Goal: Check status: Check status

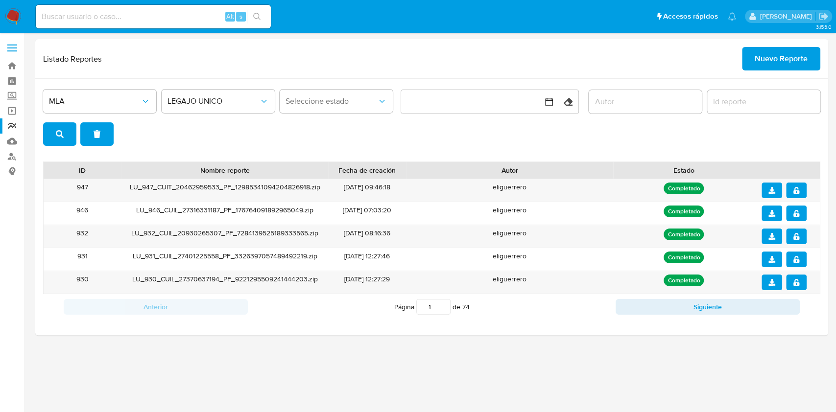
click at [172, 19] on input at bounding box center [153, 16] width 235 height 13
paste input "436926139"
type input "436926139"
click at [253, 6] on div "436926139 Alt s" at bounding box center [153, 17] width 235 height 24
click at [153, 14] on input "436926139" at bounding box center [153, 16] width 235 height 13
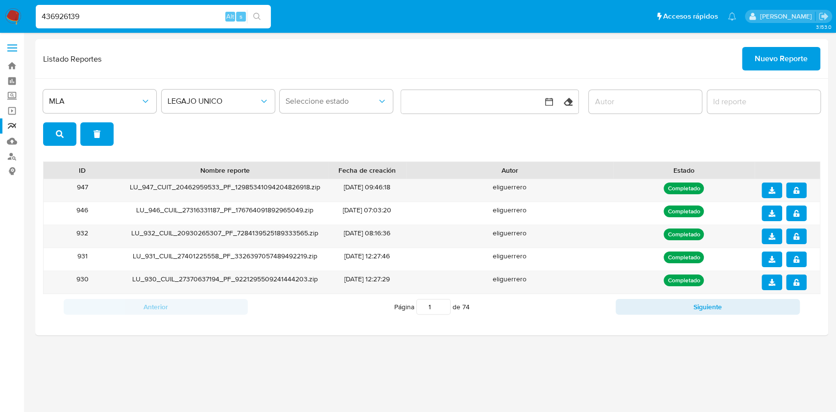
click at [255, 13] on icon "search-icon" at bounding box center [257, 17] width 8 height 8
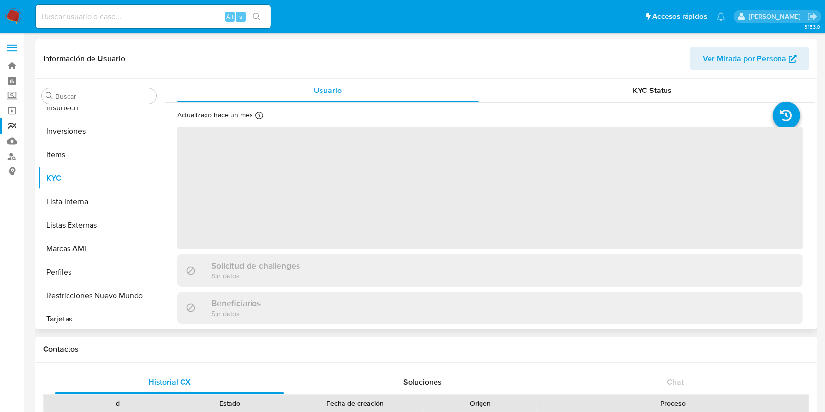
scroll to position [461, 0]
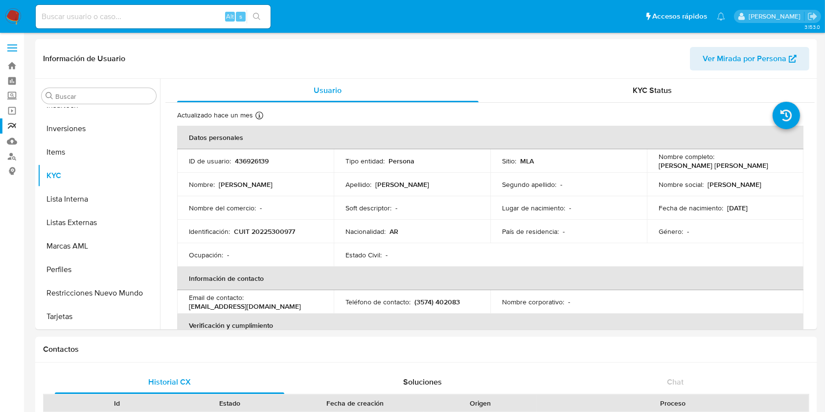
select select "10"
click at [121, 14] on input at bounding box center [153, 16] width 235 height 13
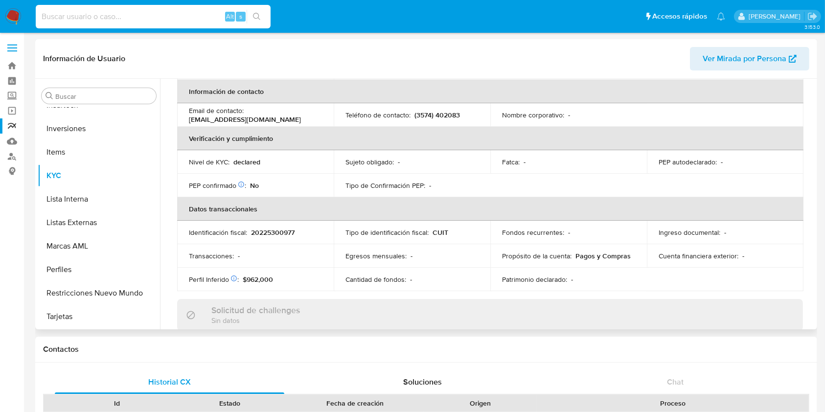
scroll to position [196, 0]
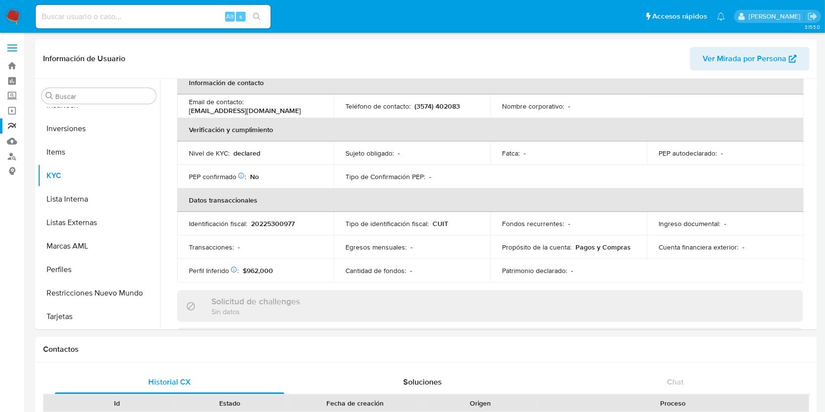
click at [162, 17] on input at bounding box center [153, 16] width 235 height 13
paste input "537822041"
type input "537822041"
click at [257, 10] on button "search-icon" at bounding box center [257, 17] width 20 height 14
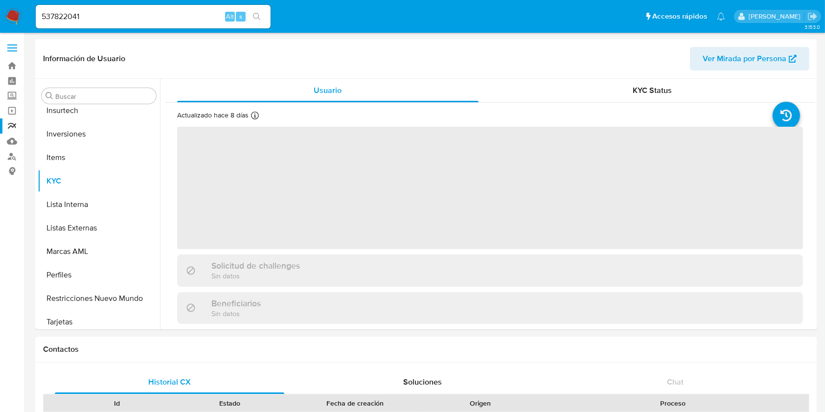
scroll to position [461, 0]
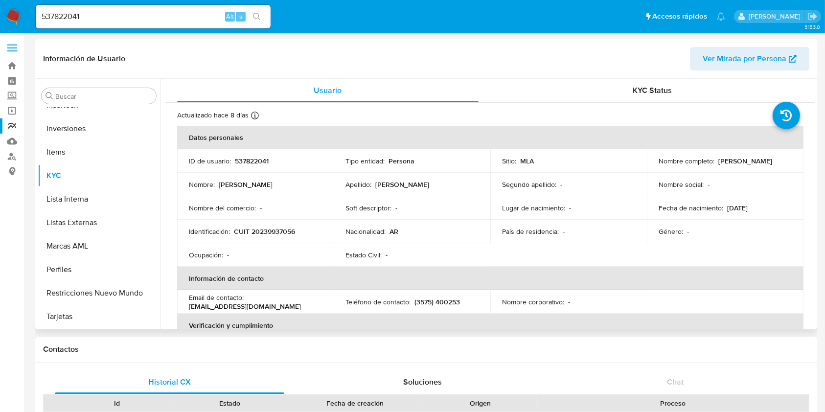
select select "10"
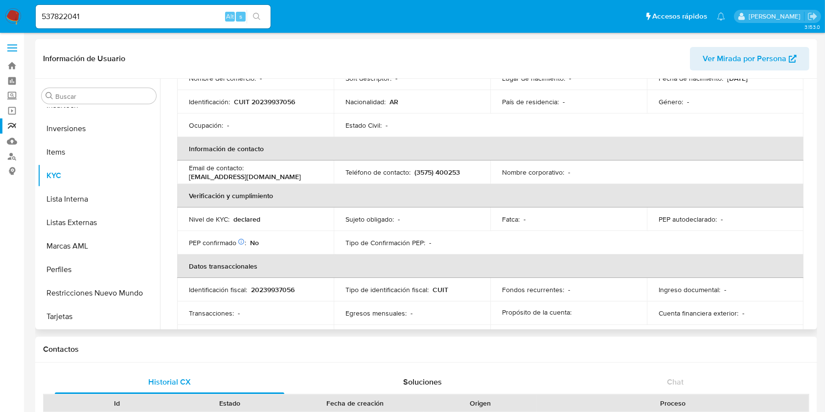
scroll to position [130, 0]
